Goal: Task Accomplishment & Management: Complete application form

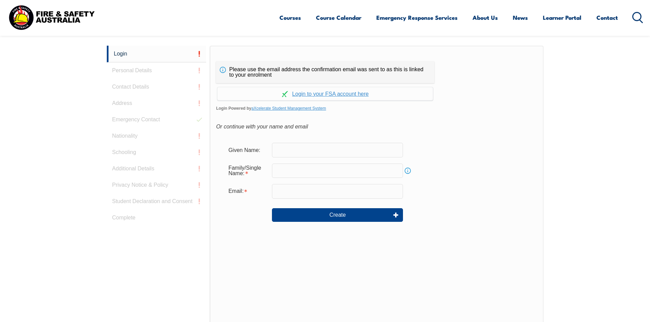
scroll to position [182, 0]
click at [286, 153] on input "text" at bounding box center [337, 149] width 131 height 14
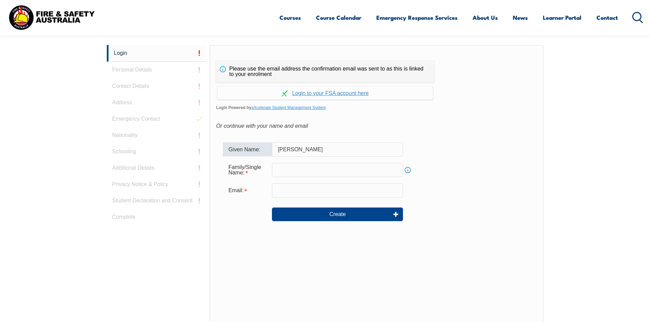
type input "[PERSON_NAME]"
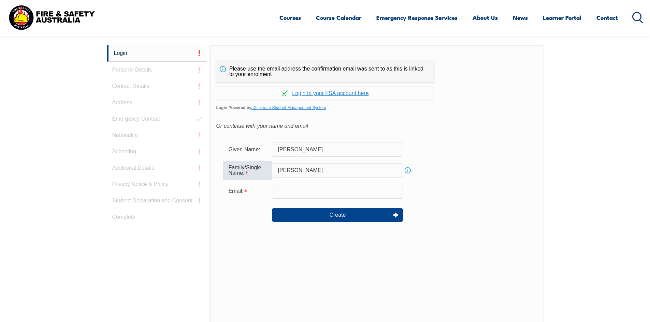
type input "[PERSON_NAME]"
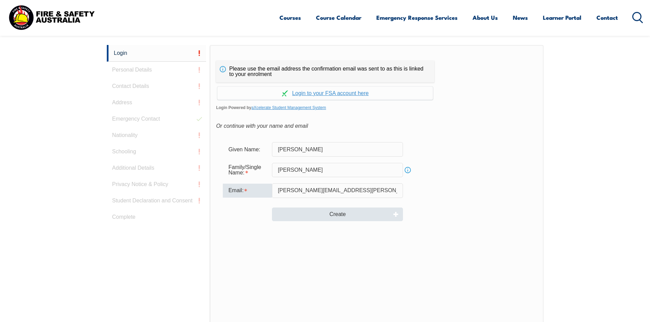
type input "[PERSON_NAME][EMAIL_ADDRESS][PERSON_NAME][DOMAIN_NAME]"
click at [337, 213] on button "Create" at bounding box center [337, 215] width 131 height 14
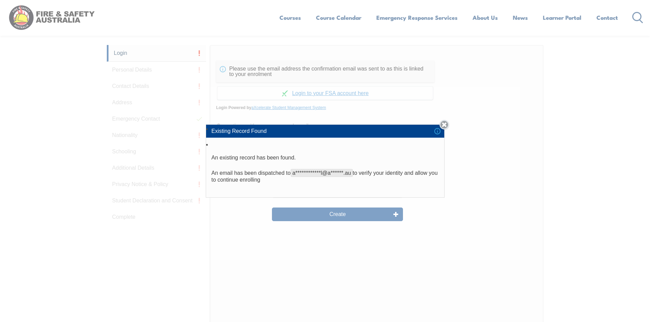
click at [445, 125] on link "Close" at bounding box center [444, 125] width 10 height 10
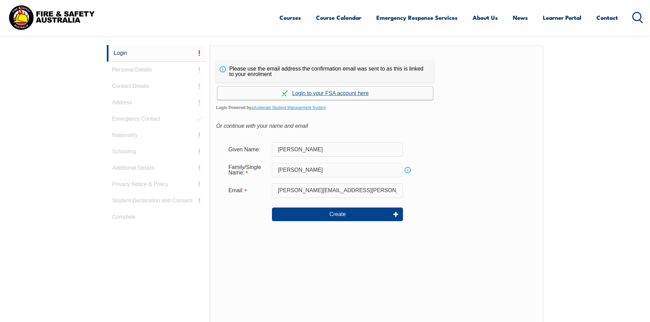
click at [326, 94] on link "Continue with aXcelerate" at bounding box center [325, 93] width 216 height 13
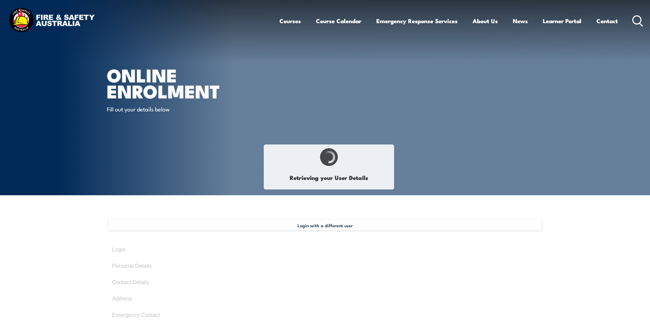
type input "[PERSON_NAME]"
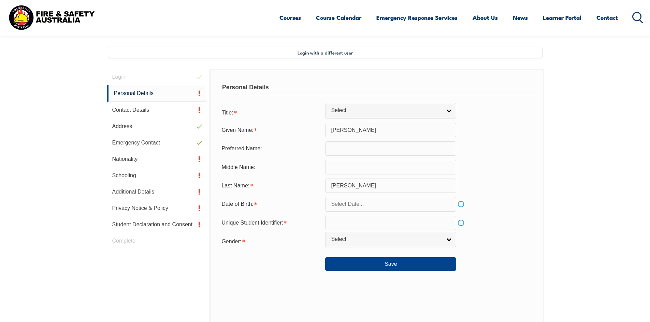
scroll to position [186, 0]
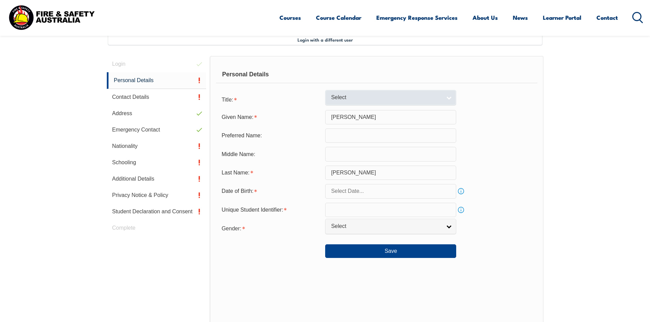
click at [446, 97] on link "Select" at bounding box center [390, 97] width 131 height 15
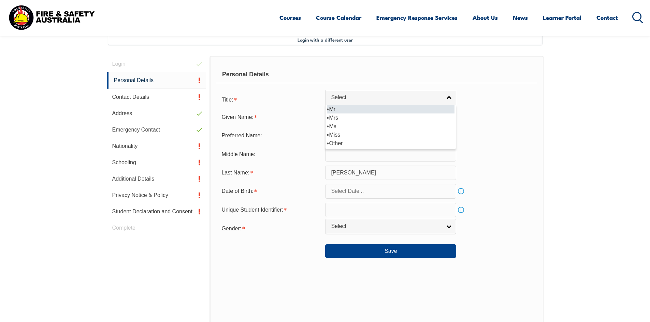
click at [335, 112] on li "Mr" at bounding box center [391, 109] width 128 height 9
select select "Mr"
click at [391, 194] on input "text" at bounding box center [390, 191] width 131 height 14
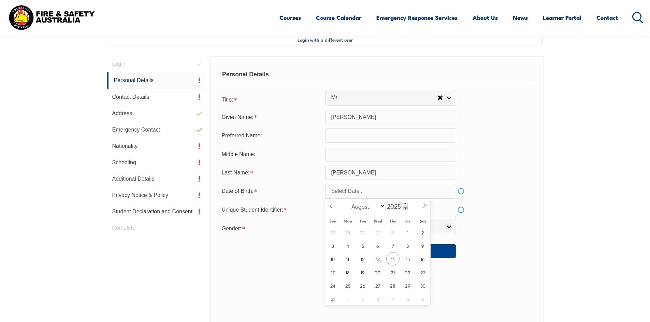
click at [404, 209] on span at bounding box center [405, 208] width 5 height 4
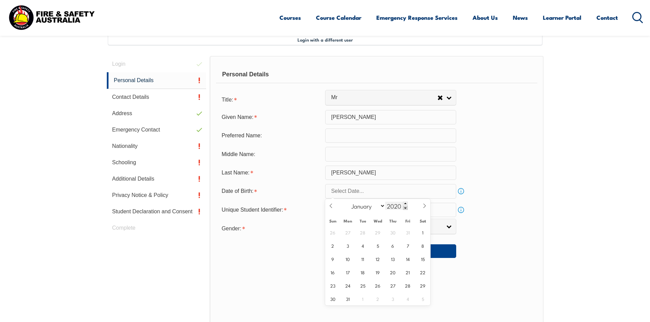
click at [404, 209] on span at bounding box center [405, 208] width 5 height 4
click at [386, 207] on input "2016" at bounding box center [396, 206] width 23 height 8
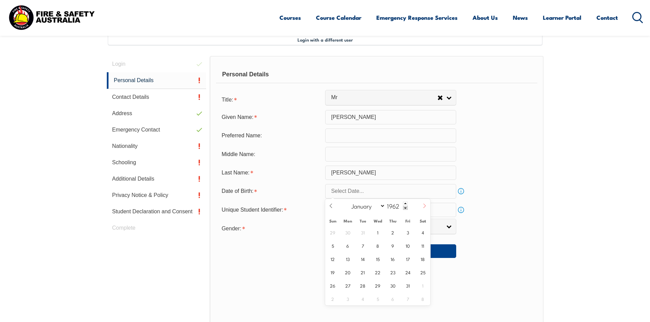
type input "1962"
click at [422, 207] on span at bounding box center [424, 208] width 12 height 18
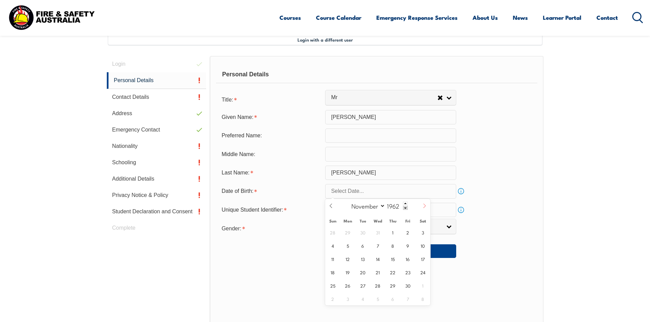
select select "11"
click at [423, 263] on span "15" at bounding box center [422, 258] width 13 height 13
type input "December 15, 1962"
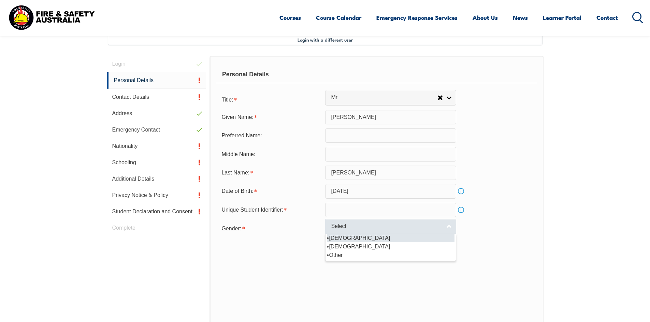
click at [448, 226] on link "Select" at bounding box center [390, 226] width 131 height 15
click at [340, 236] on li "[DEMOGRAPHIC_DATA]" at bounding box center [391, 238] width 128 height 9
select select "M"
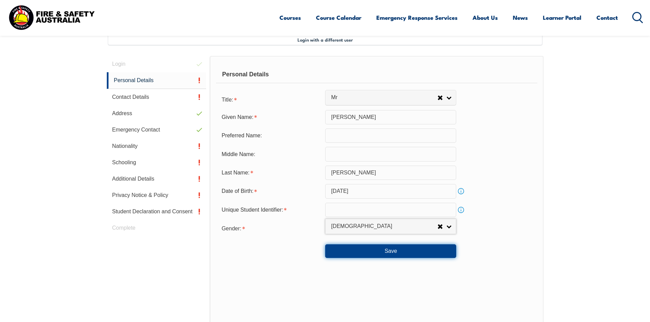
click at [393, 251] on button "Save" at bounding box center [390, 252] width 131 height 14
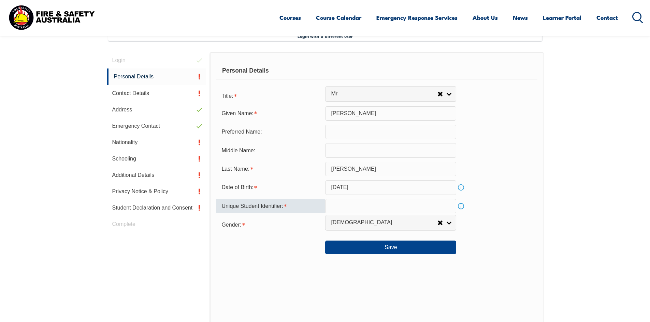
scroll to position [190, 0]
click at [366, 206] on input "text" at bounding box center [390, 205] width 131 height 14
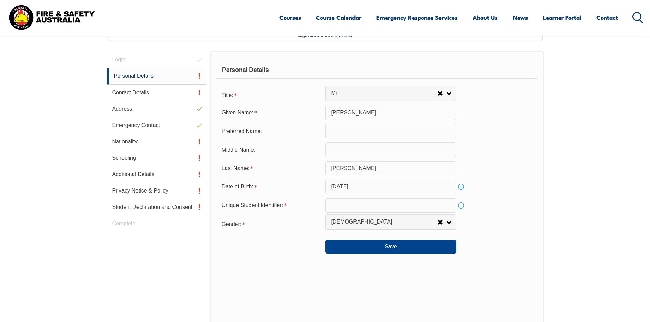
click at [461, 206] on link "Info" at bounding box center [461, 206] width 10 height 10
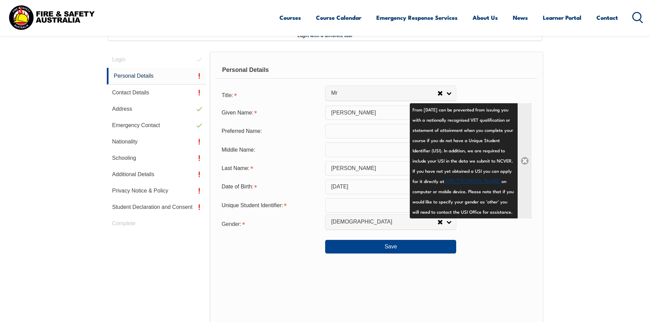
click at [524, 170] on link "Close" at bounding box center [524, 160] width 14 height 115
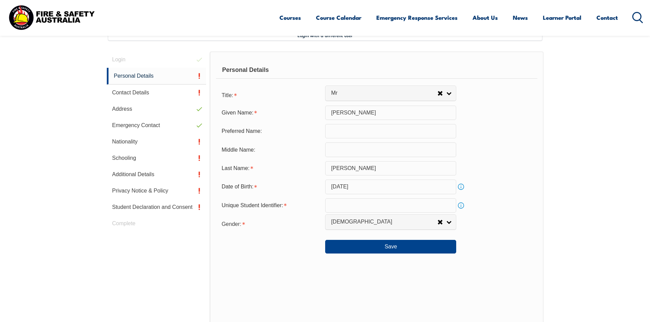
click at [337, 204] on input "text" at bounding box center [390, 205] width 131 height 14
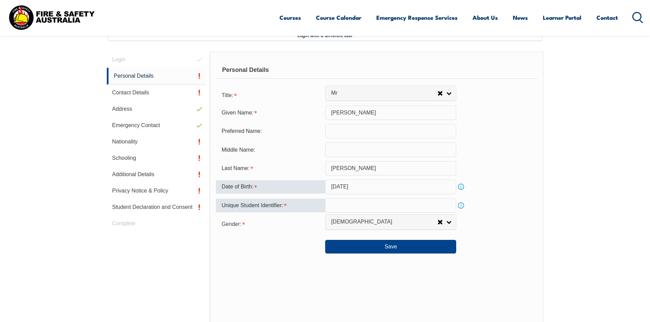
paste input "AM39KLC4VL"
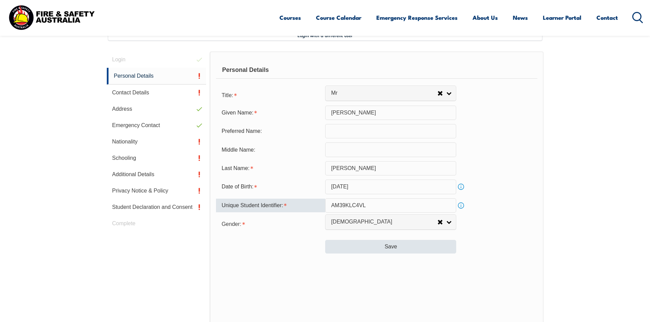
type input "AM39KLC4VL"
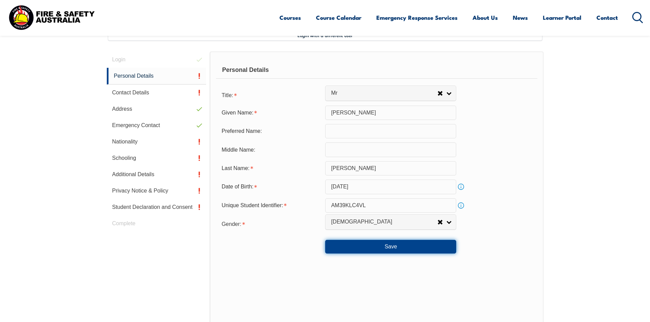
click at [394, 248] on button "Save" at bounding box center [390, 247] width 131 height 14
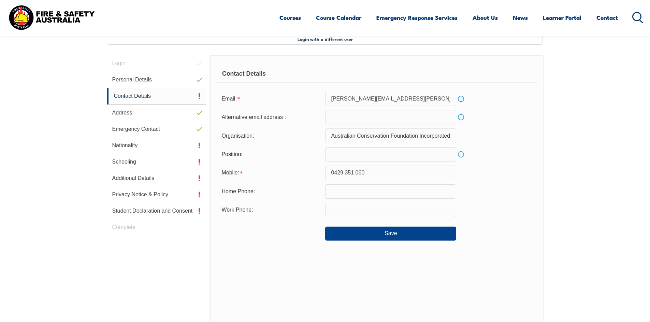
scroll to position [186, 0]
click at [352, 215] on input "text" at bounding box center [390, 211] width 131 height 14
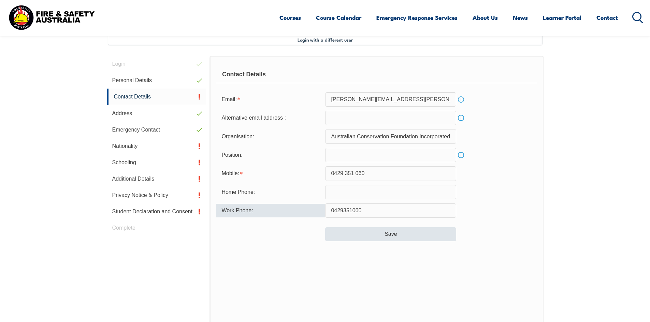
type input "0429351060"
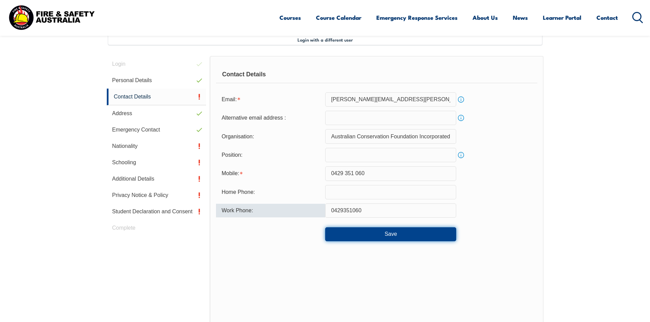
click at [395, 234] on button "Save" at bounding box center [390, 234] width 131 height 14
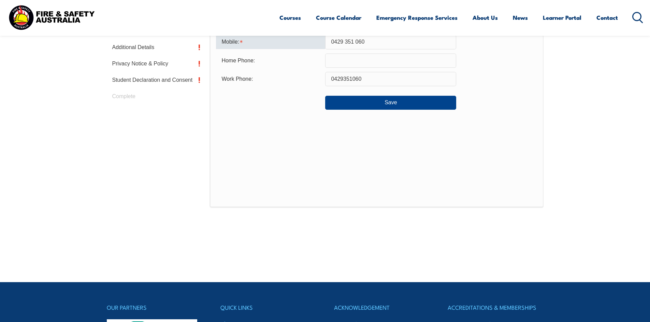
scroll to position [318, 0]
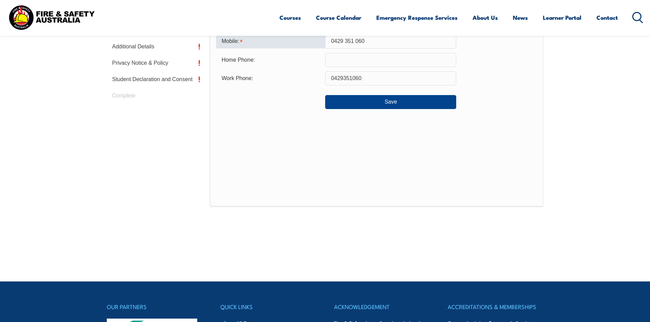
click at [342, 40] on input "0429 351 060" at bounding box center [390, 41] width 131 height 14
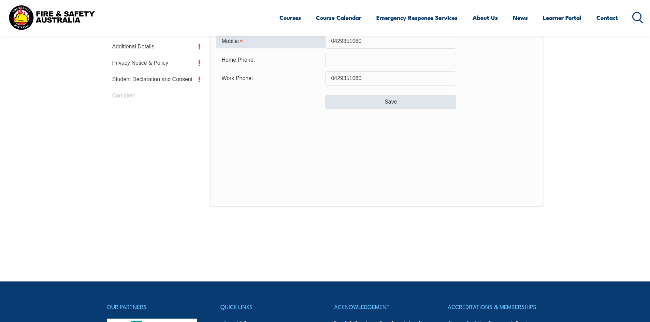
type input "0429351060"
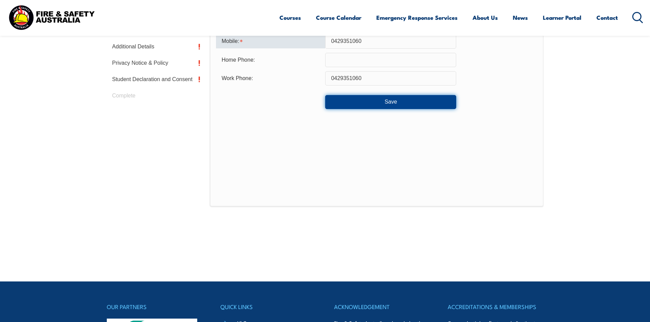
click at [391, 99] on button "Save" at bounding box center [390, 102] width 131 height 14
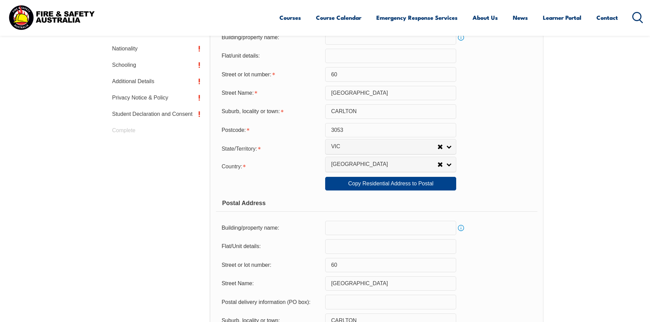
scroll to position [186, 0]
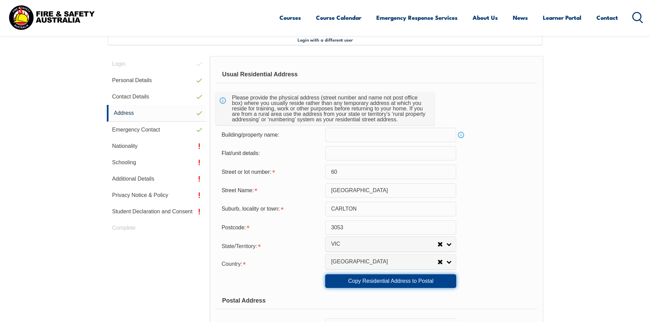
click at [395, 281] on link "Copy Residential Address to Postal" at bounding box center [390, 282] width 131 height 14
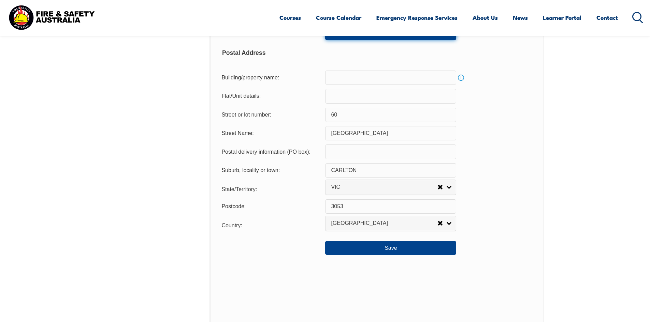
scroll to position [485, 0]
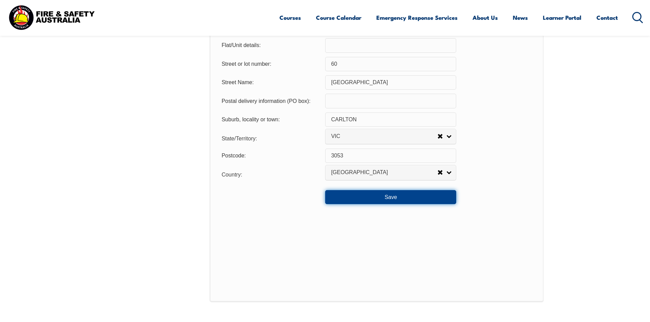
click at [393, 197] on button "Save" at bounding box center [390, 197] width 131 height 14
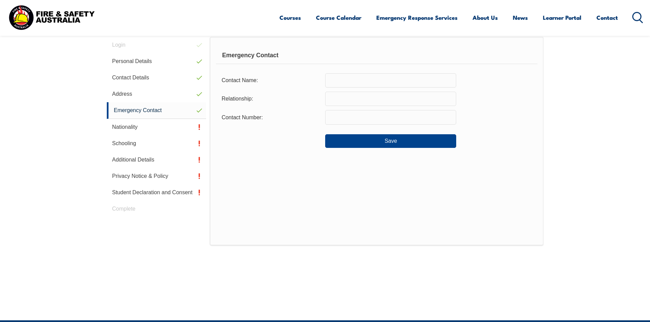
scroll to position [186, 0]
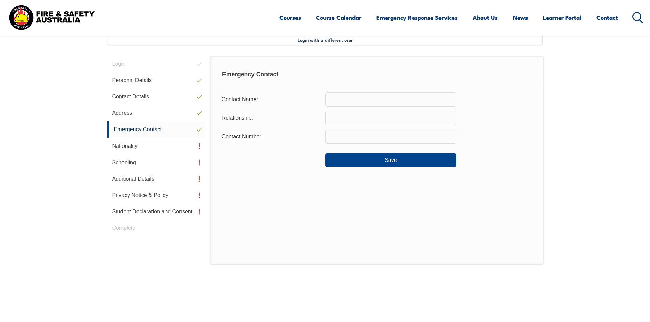
click at [345, 100] on input "text" at bounding box center [390, 99] width 131 height 14
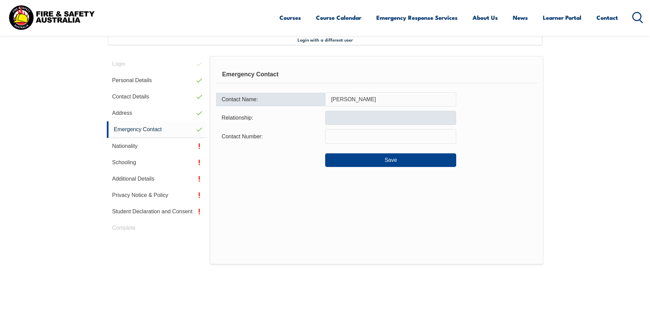
type input "Indra Liepins"
click at [368, 117] on input "text" at bounding box center [390, 118] width 131 height 14
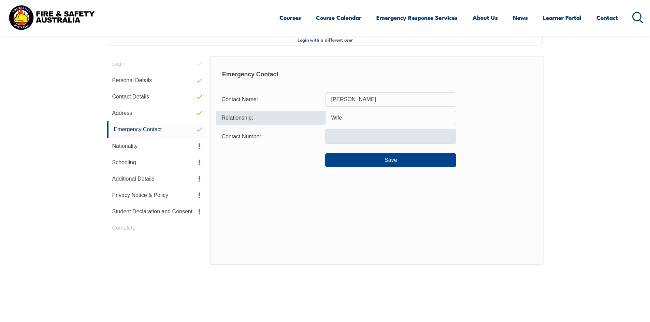
type input "Wife"
click at [360, 135] on input "text" at bounding box center [390, 136] width 131 height 14
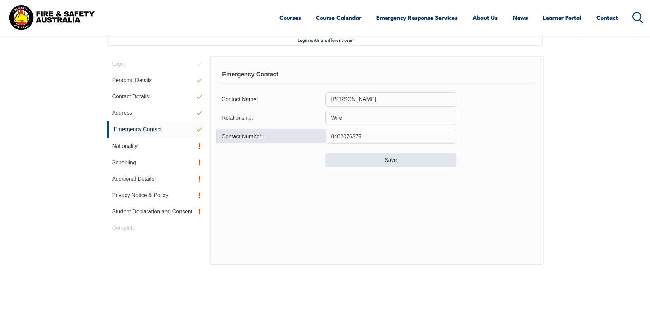
type input "0402076375"
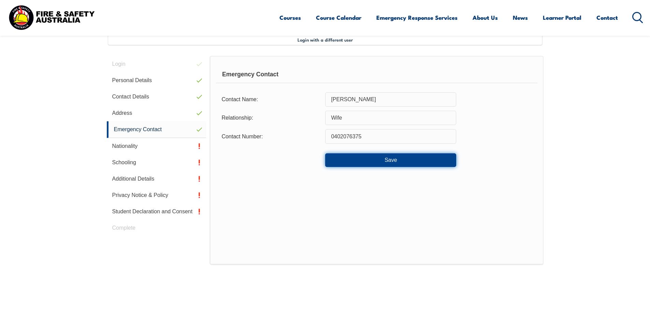
click at [387, 159] on button "Save" at bounding box center [390, 160] width 131 height 14
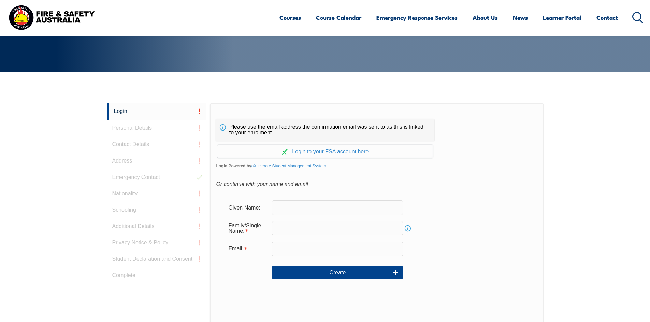
scroll to position [182, 0]
